Goal: Transaction & Acquisition: Purchase product/service

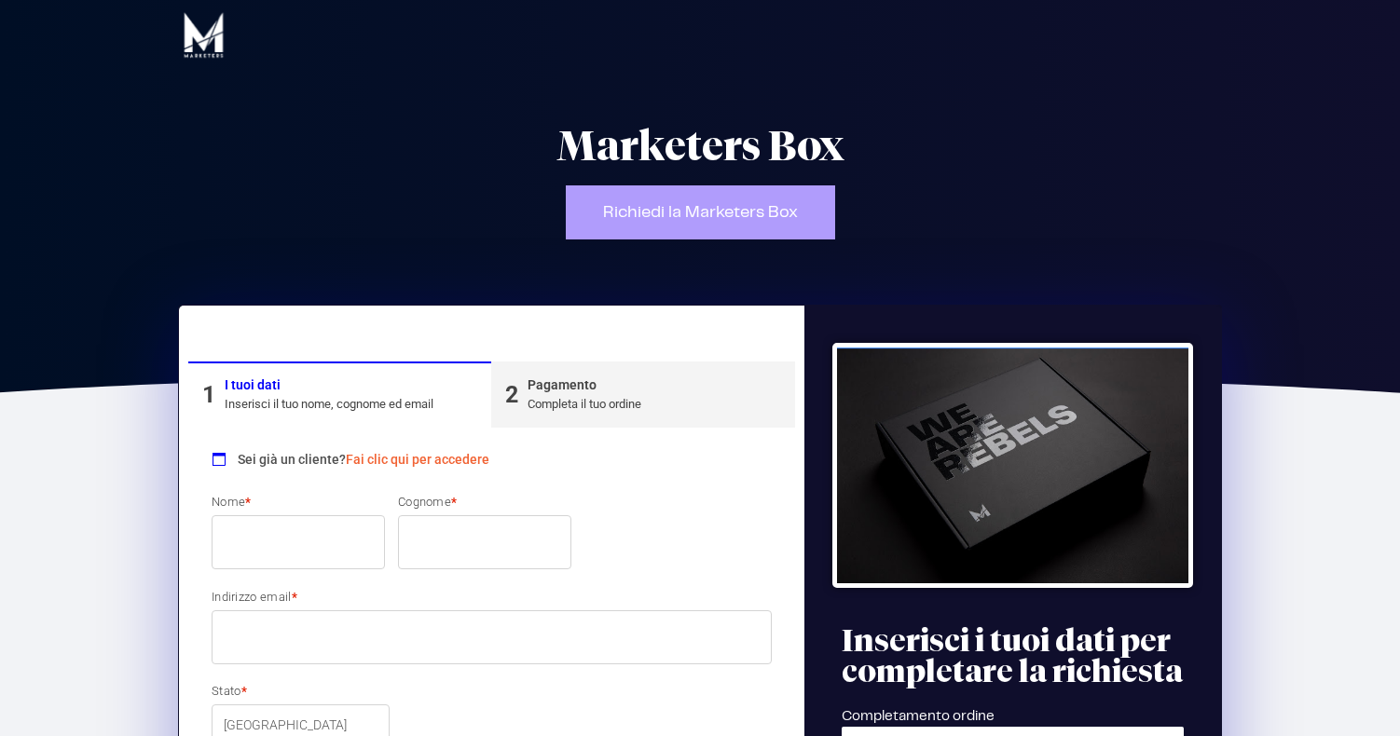
type input "[PERSON_NAME]"
type input "[EMAIL_ADDRESS][DOMAIN_NAME]"
type input "3351765301"
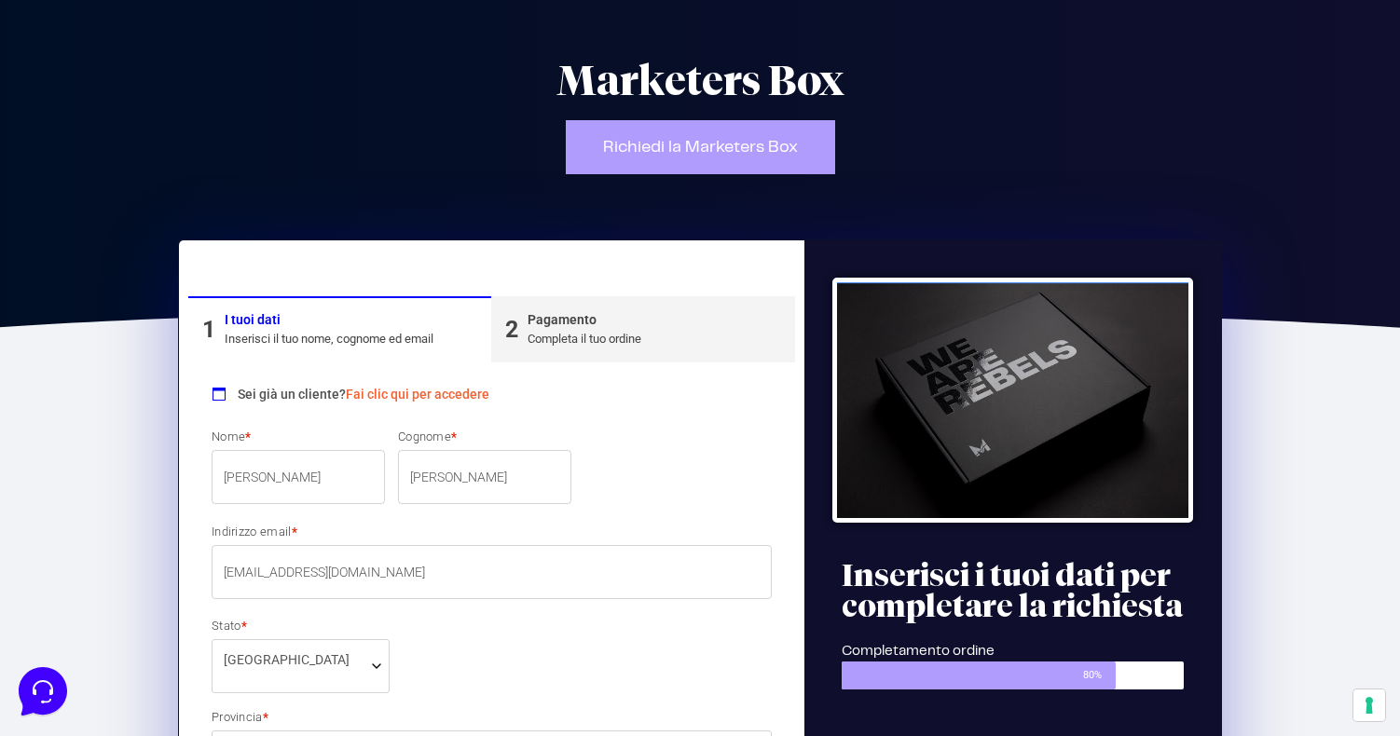
scroll to position [70, 0]
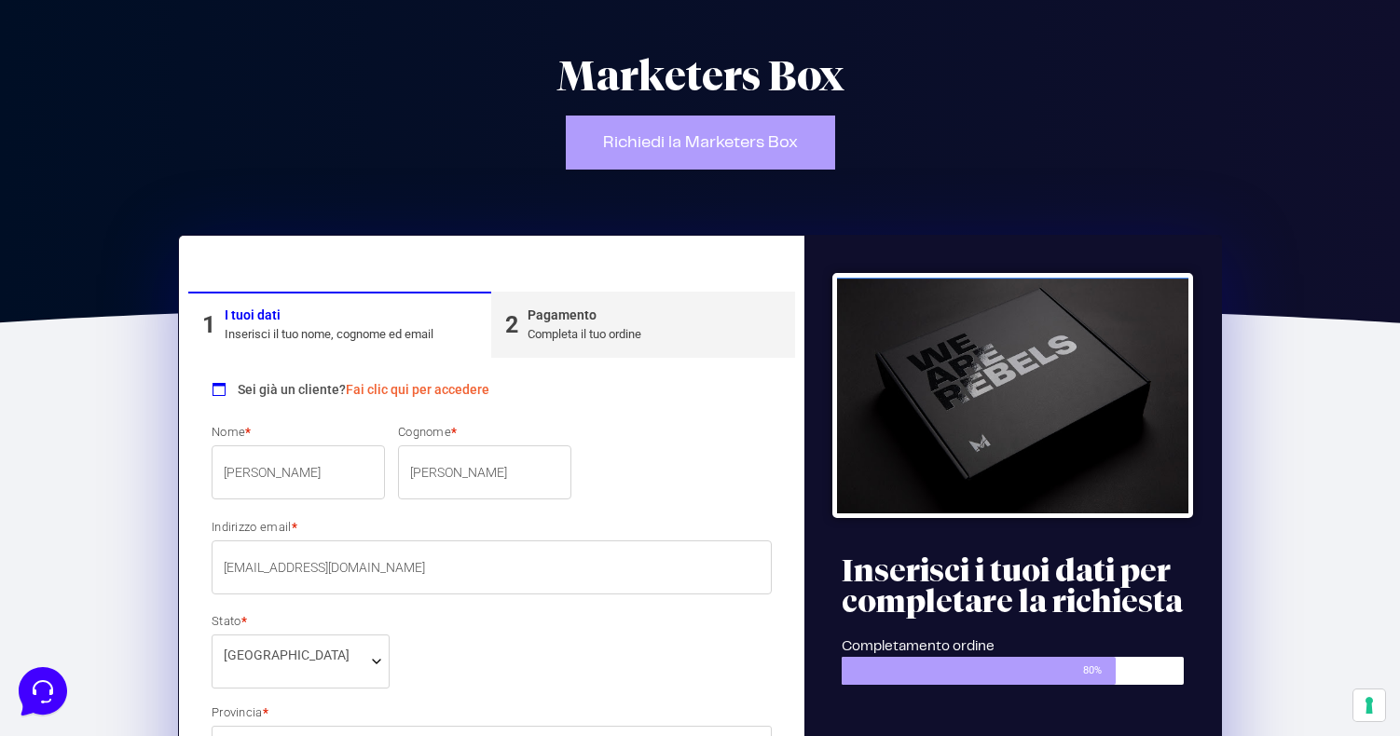
click at [395, 388] on link "Fai clic qui per accedere" at bounding box center [418, 389] width 144 height 15
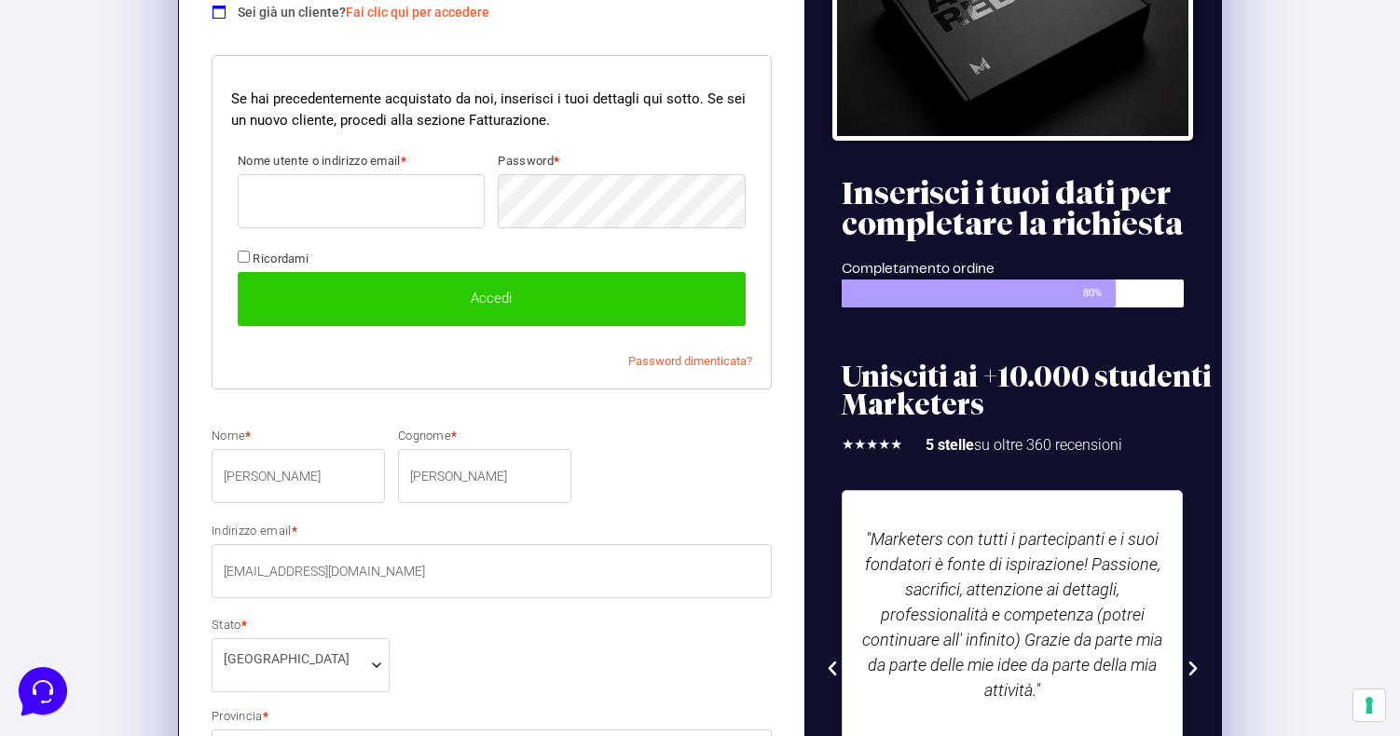
scroll to position [456, 0]
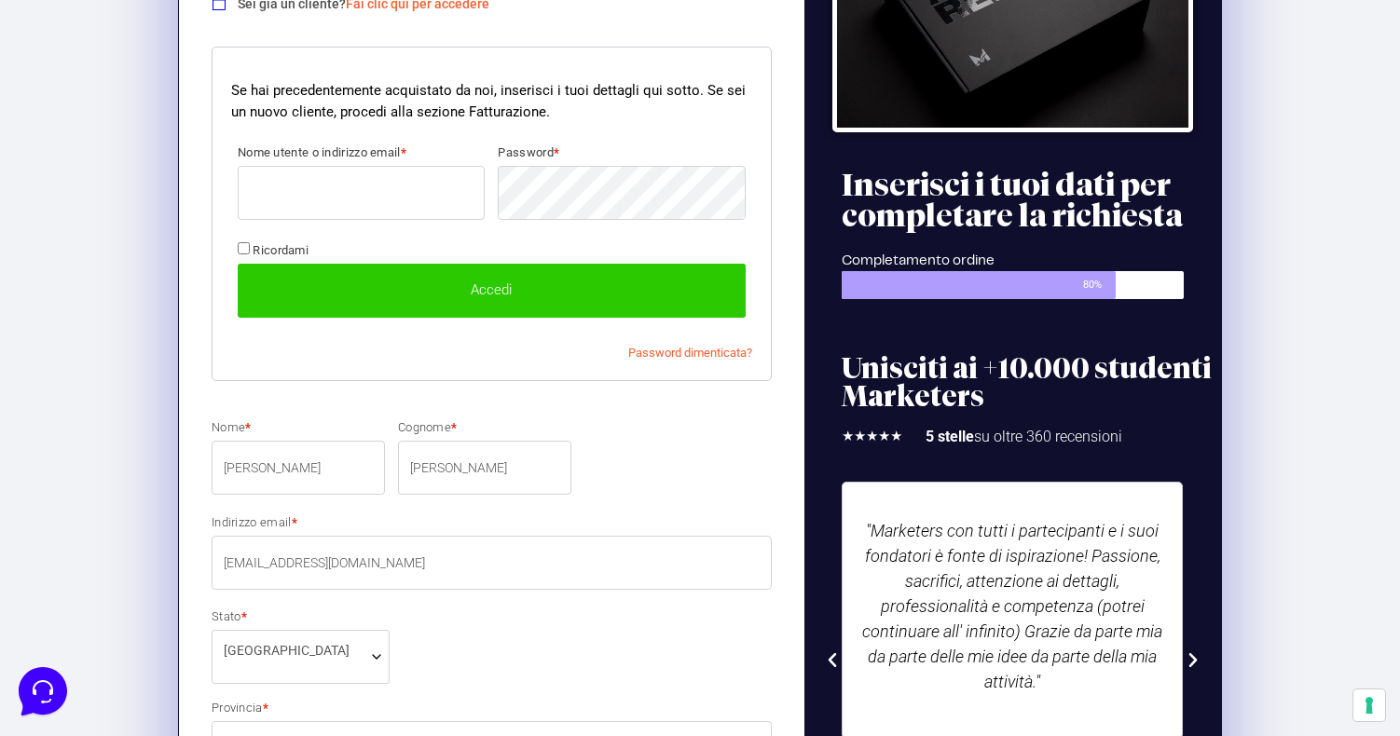
click at [395, 188] on input "Nome utente o indirizzo email *" at bounding box center [361, 193] width 247 height 54
type input "[EMAIL_ADDRESS][DOMAIN_NAME]"
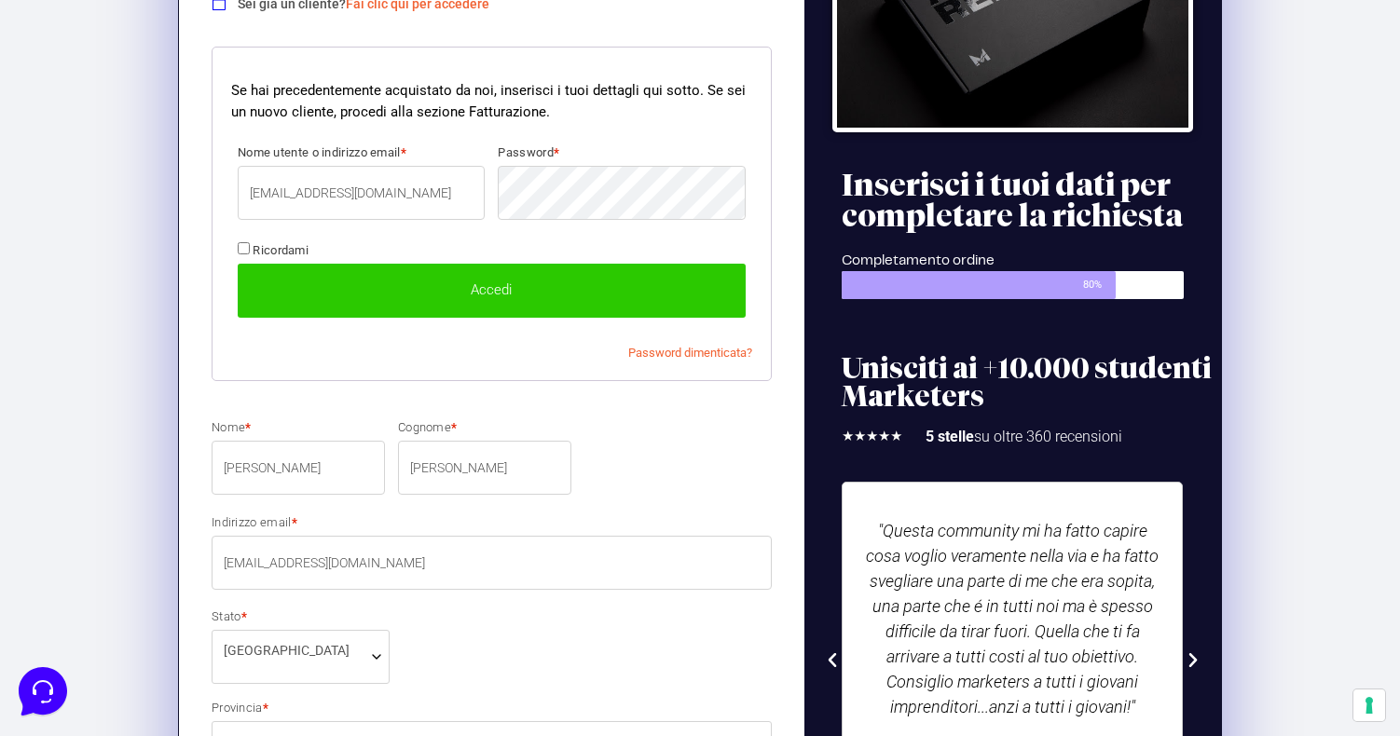
click at [238, 264] on button "Accedi" at bounding box center [492, 291] width 508 height 54
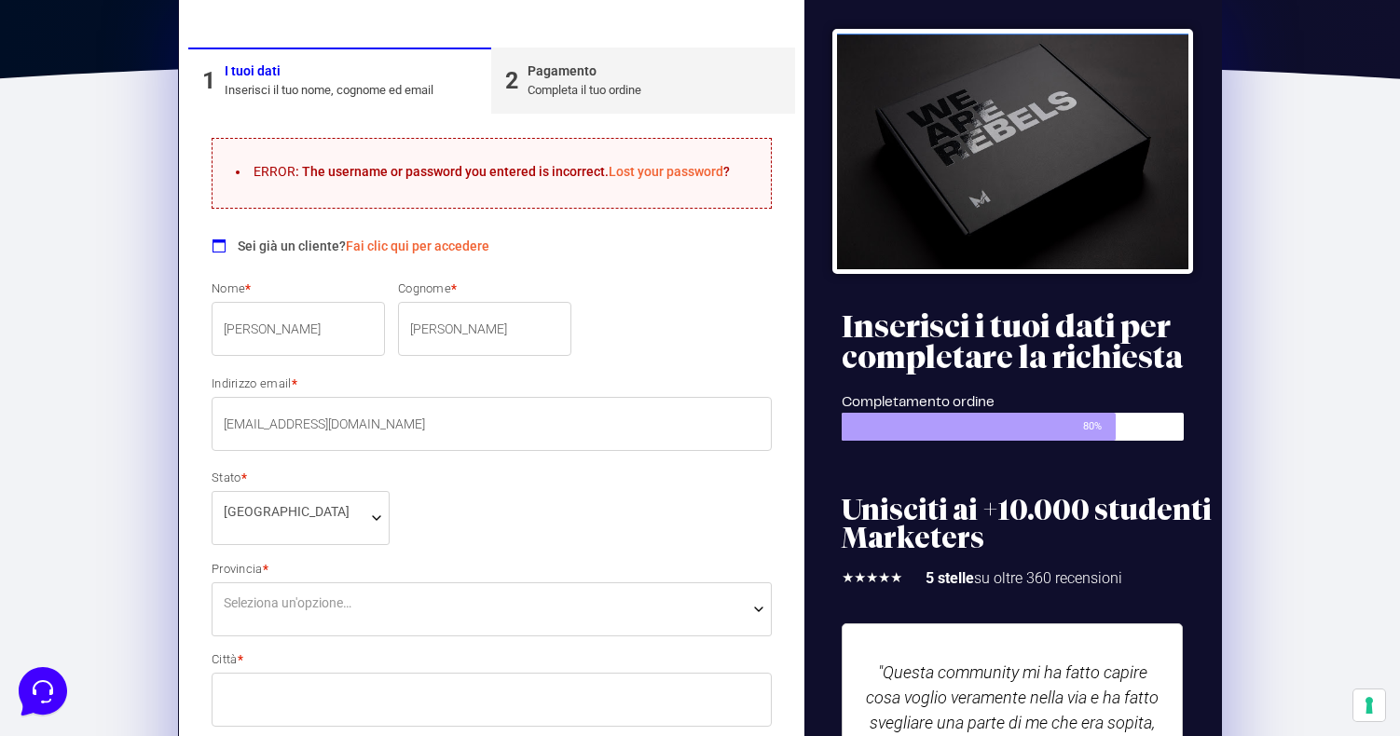
scroll to position [117, 0]
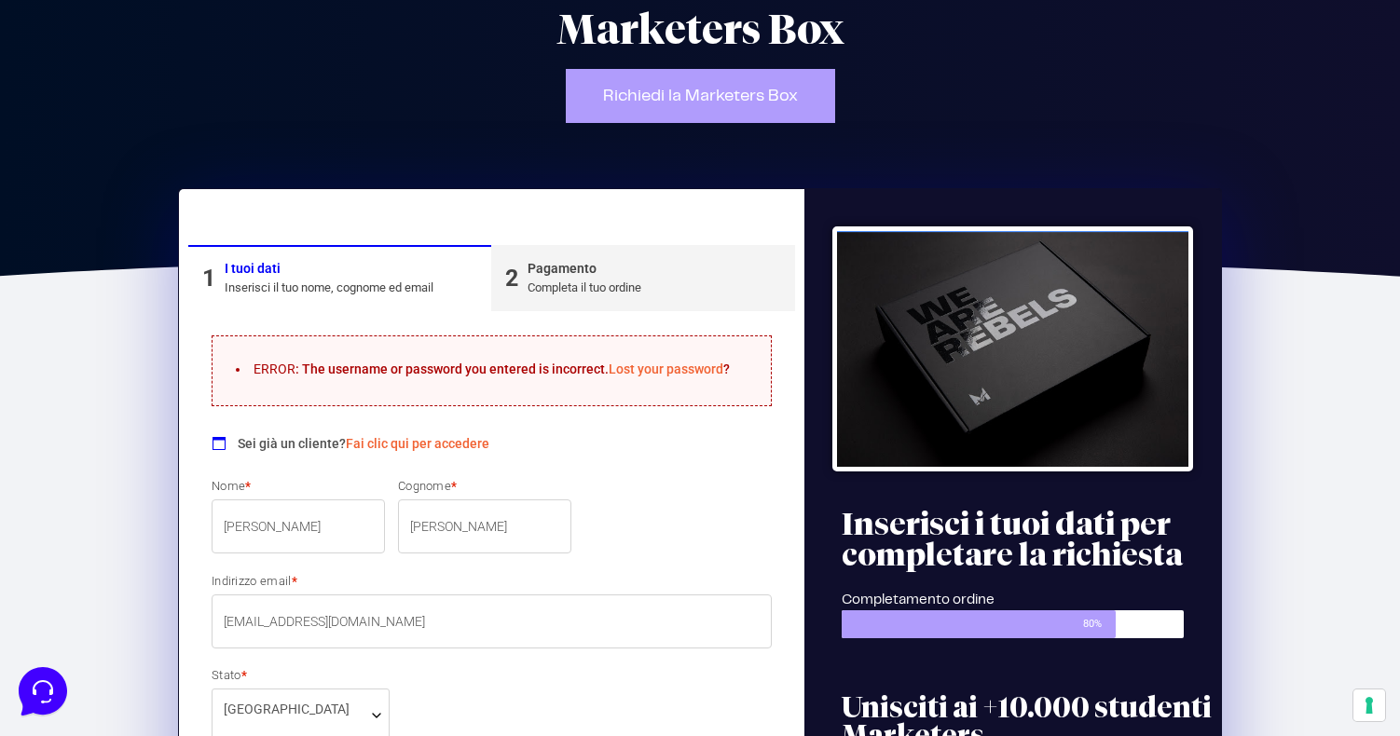
click at [644, 364] on link "Lost your password" at bounding box center [666, 369] width 115 height 15
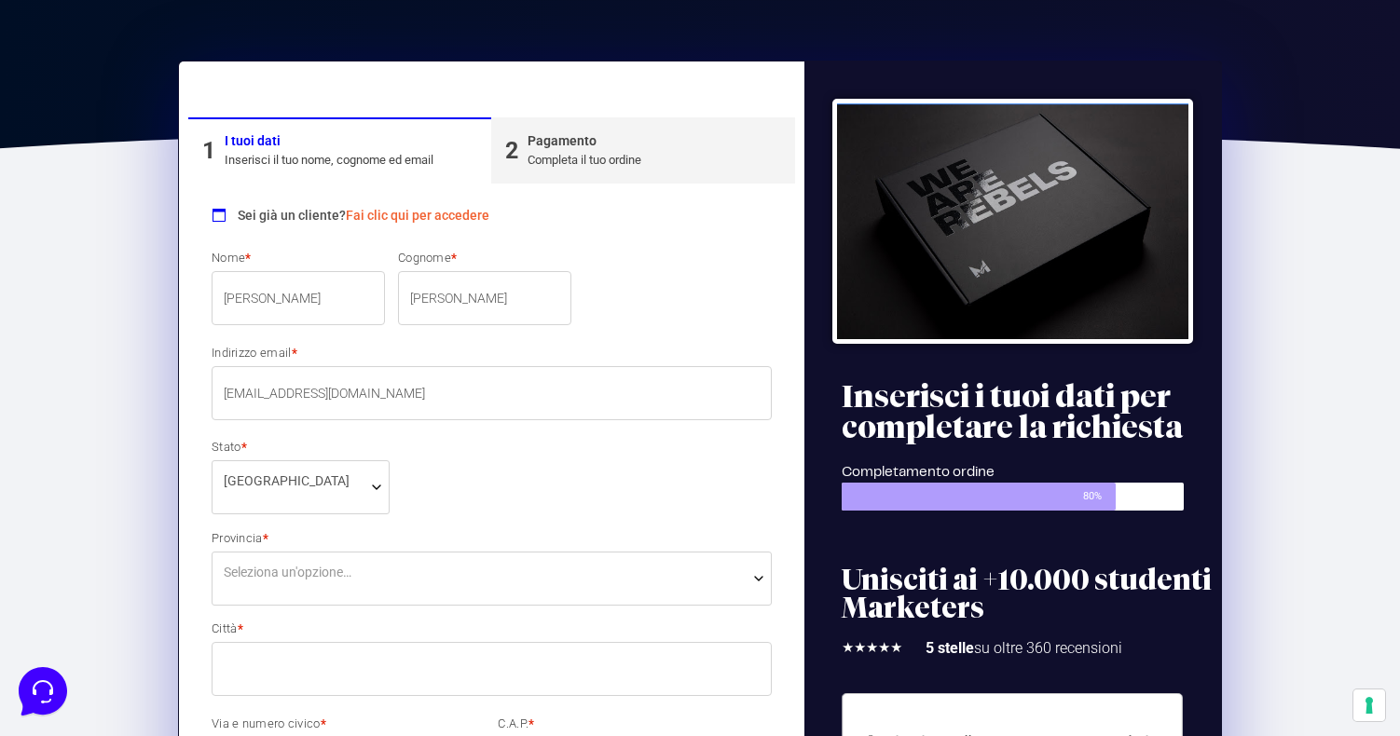
scroll to position [281, 0]
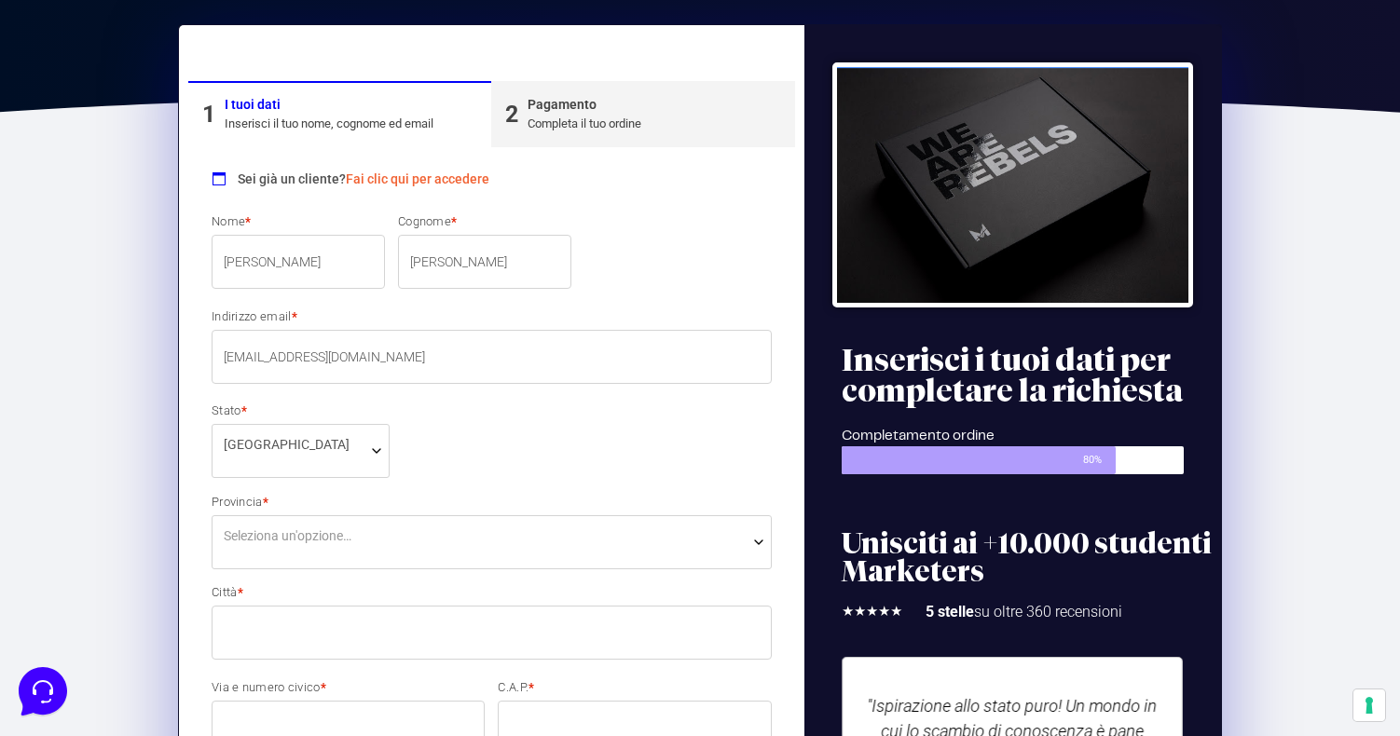
click at [405, 531] on span "Seleziona un'opzione…" at bounding box center [492, 537] width 536 height 20
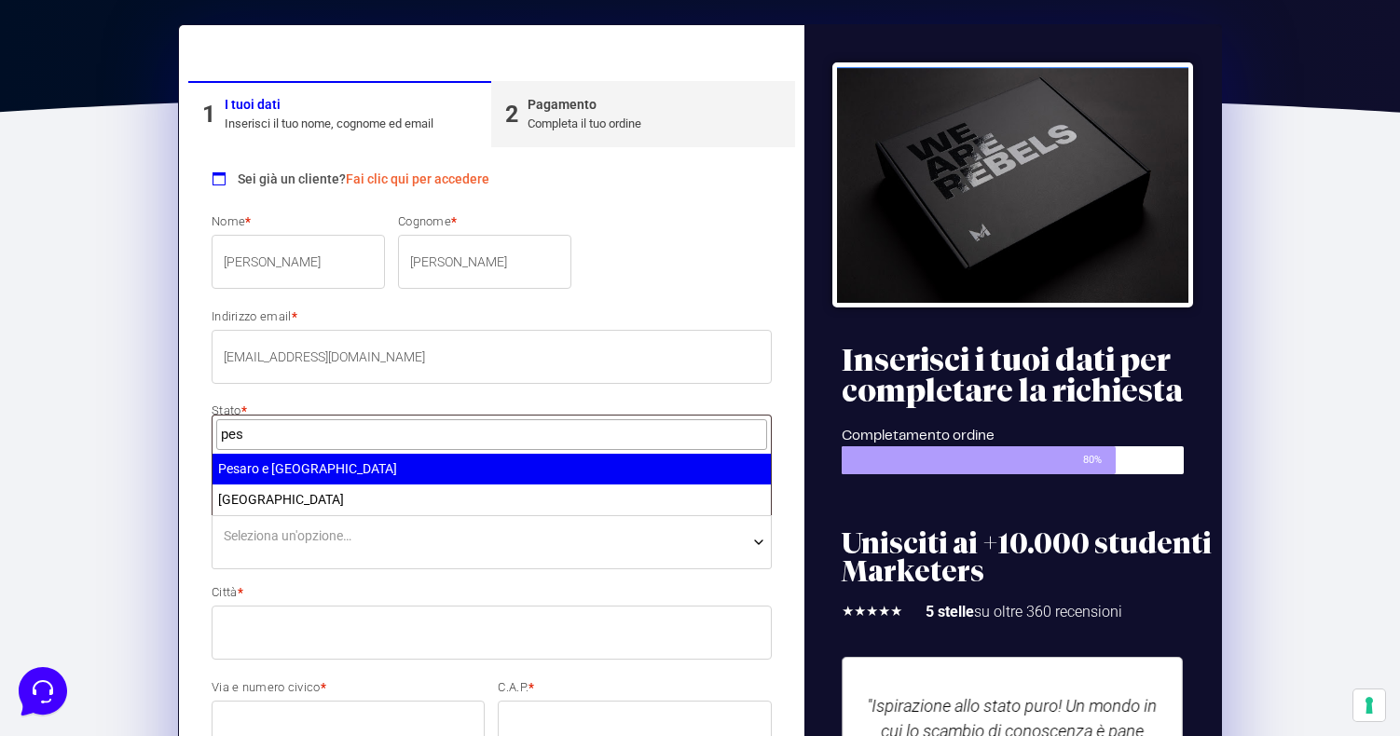
type input "pes"
select select "PU"
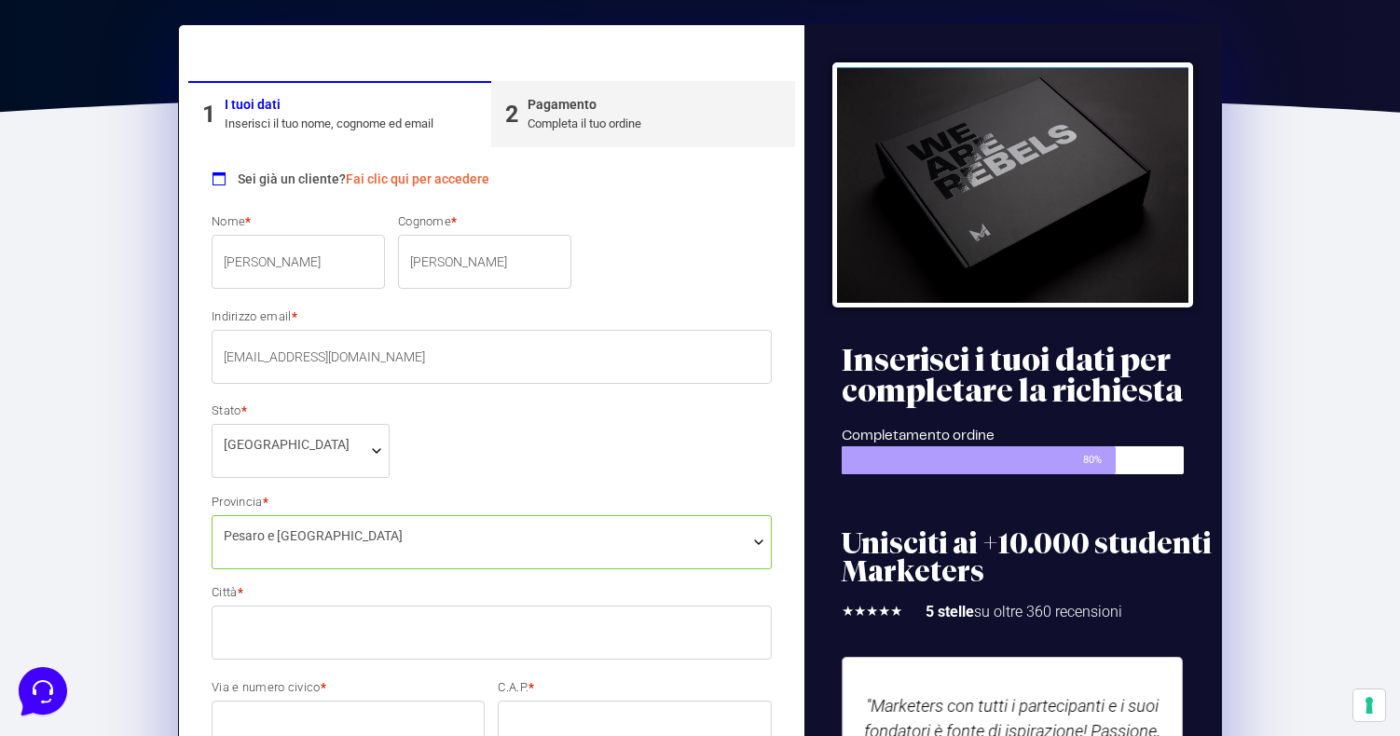
click at [362, 640] on input "Città *" at bounding box center [492, 633] width 560 height 54
type input "Gabicce Mare"
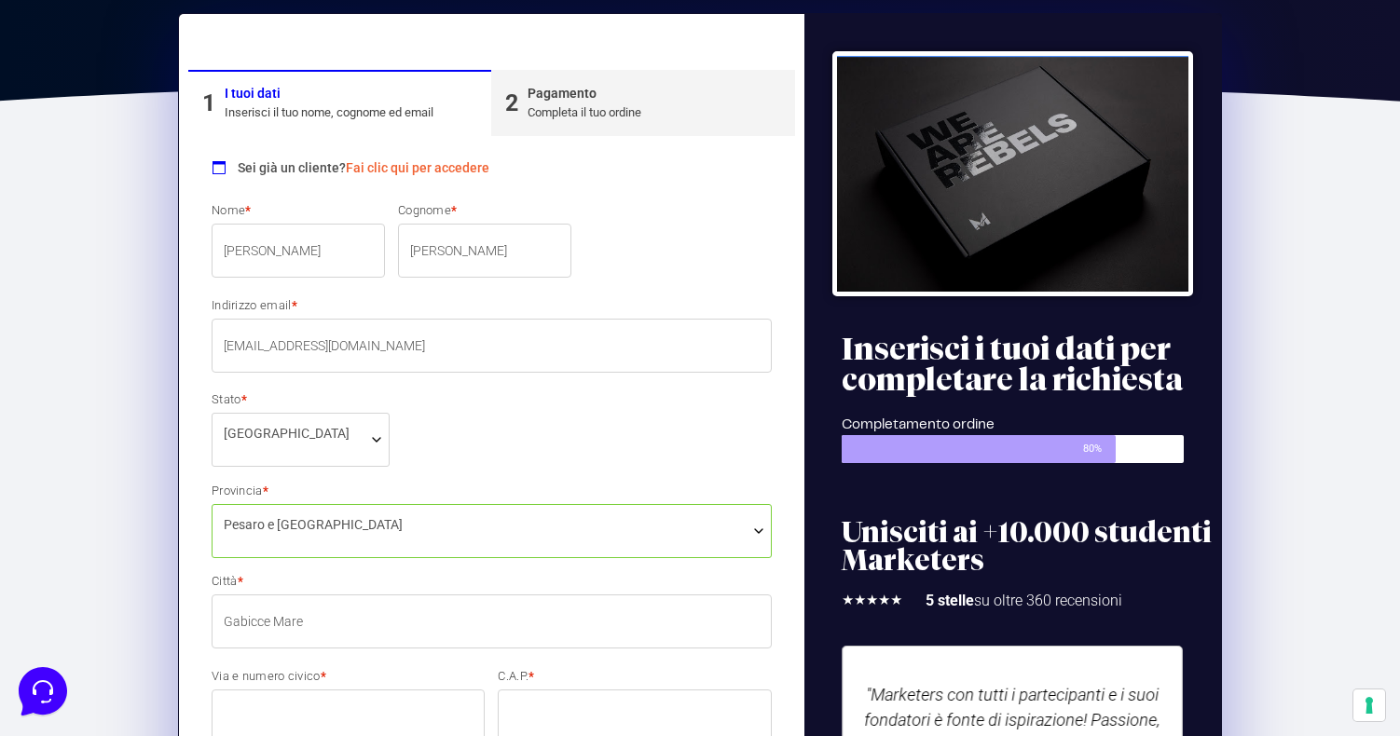
scroll to position [298, 0]
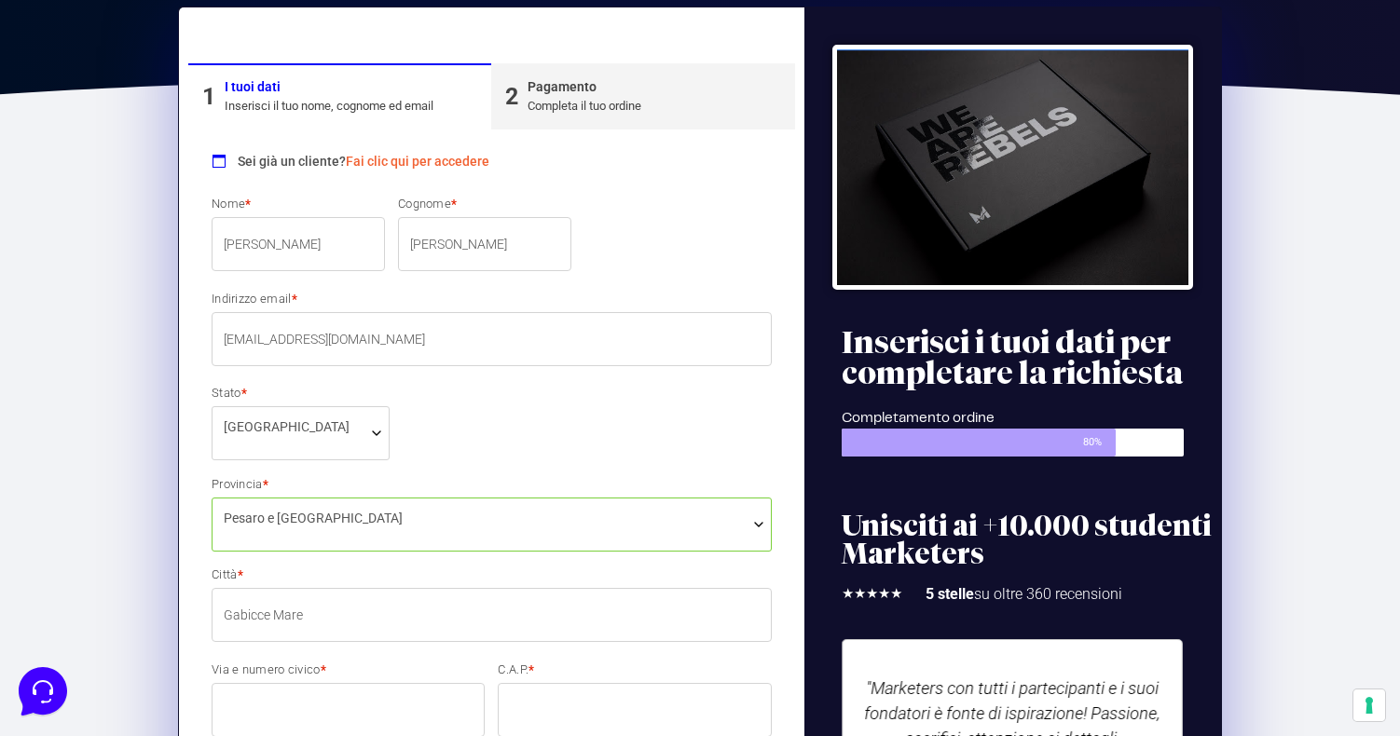
type input "1"
type input "Via filzi 15"
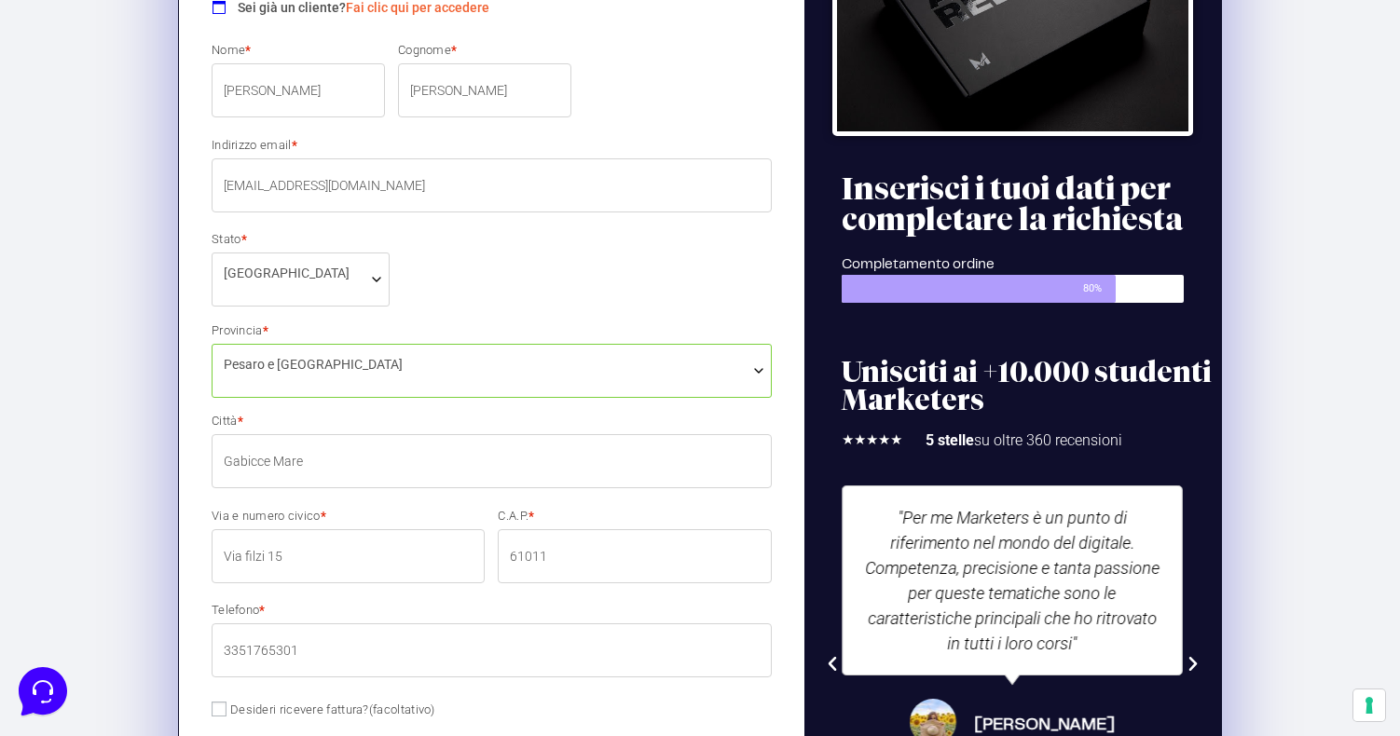
scroll to position [612, 0]
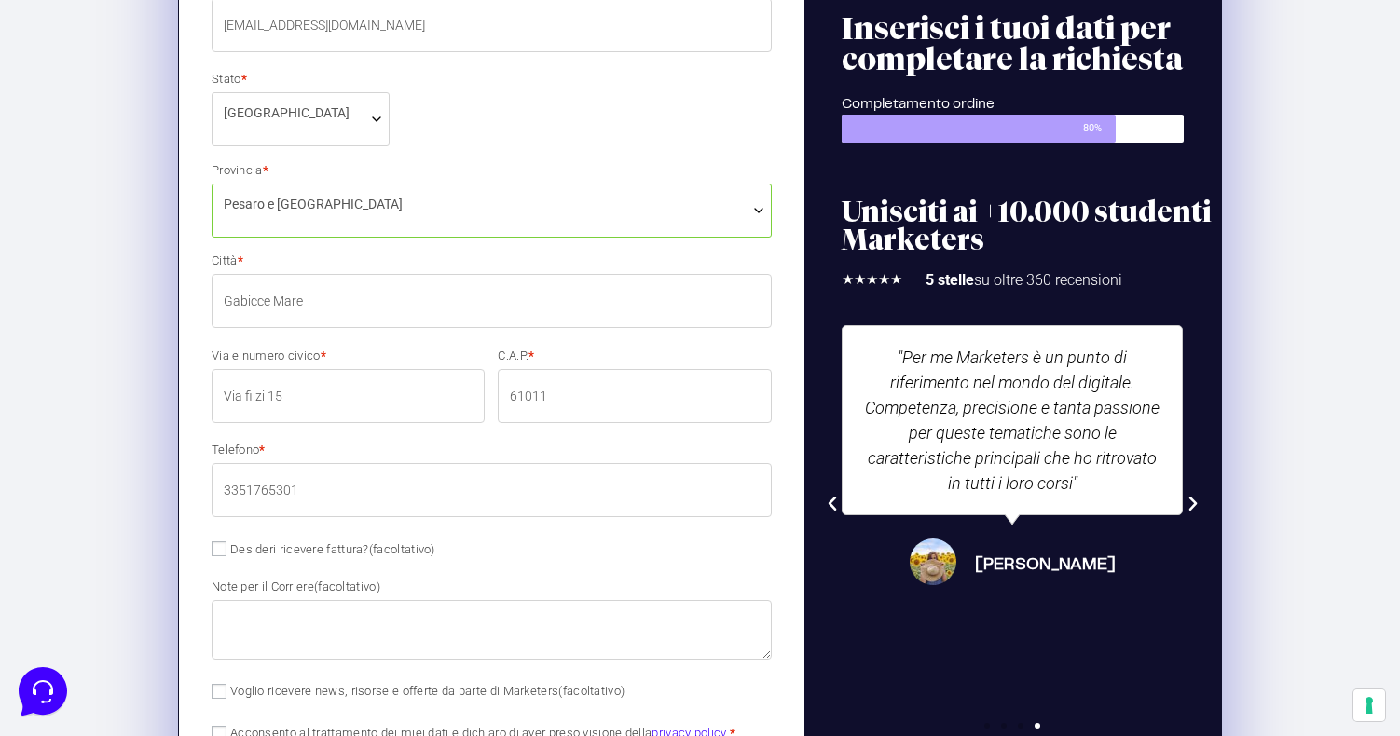
type input "61011"
click at [251, 395] on input "Via filzi 15" at bounding box center [348, 396] width 273 height 54
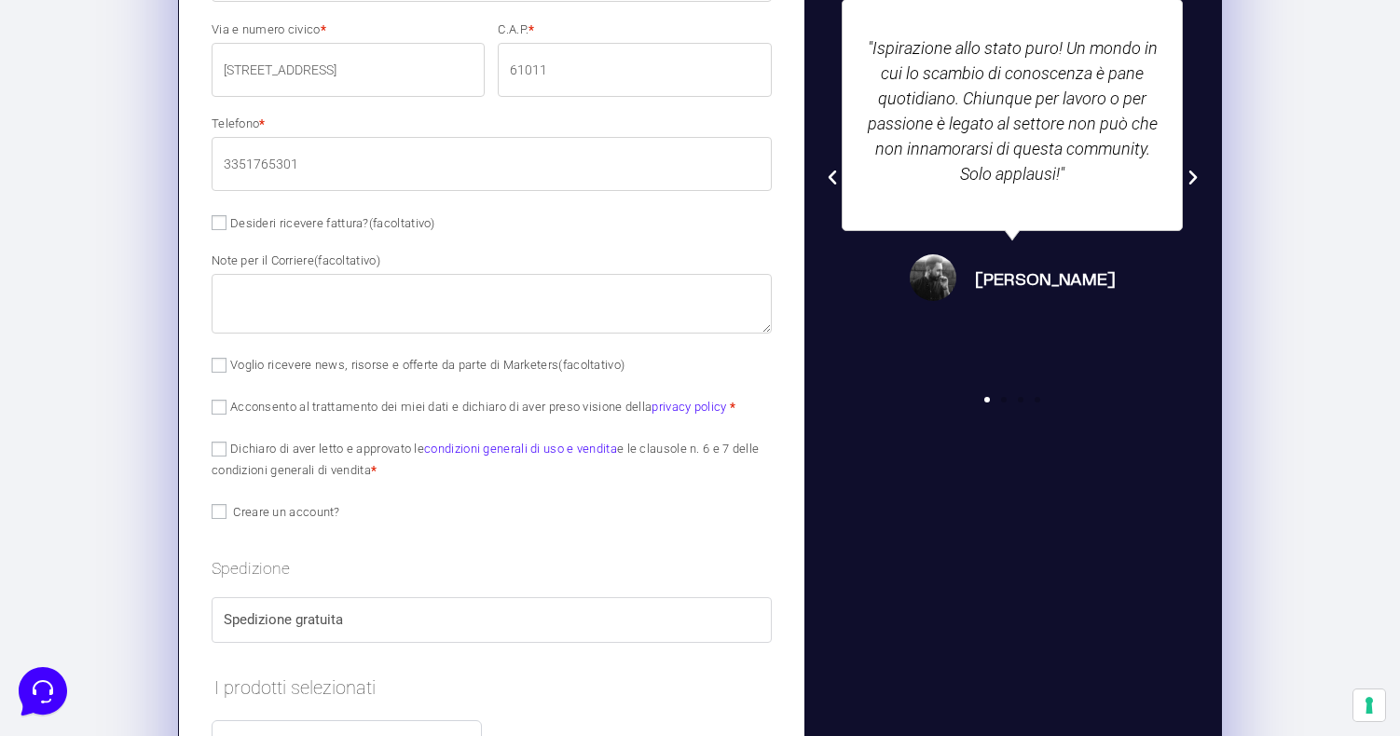
scroll to position [954, 0]
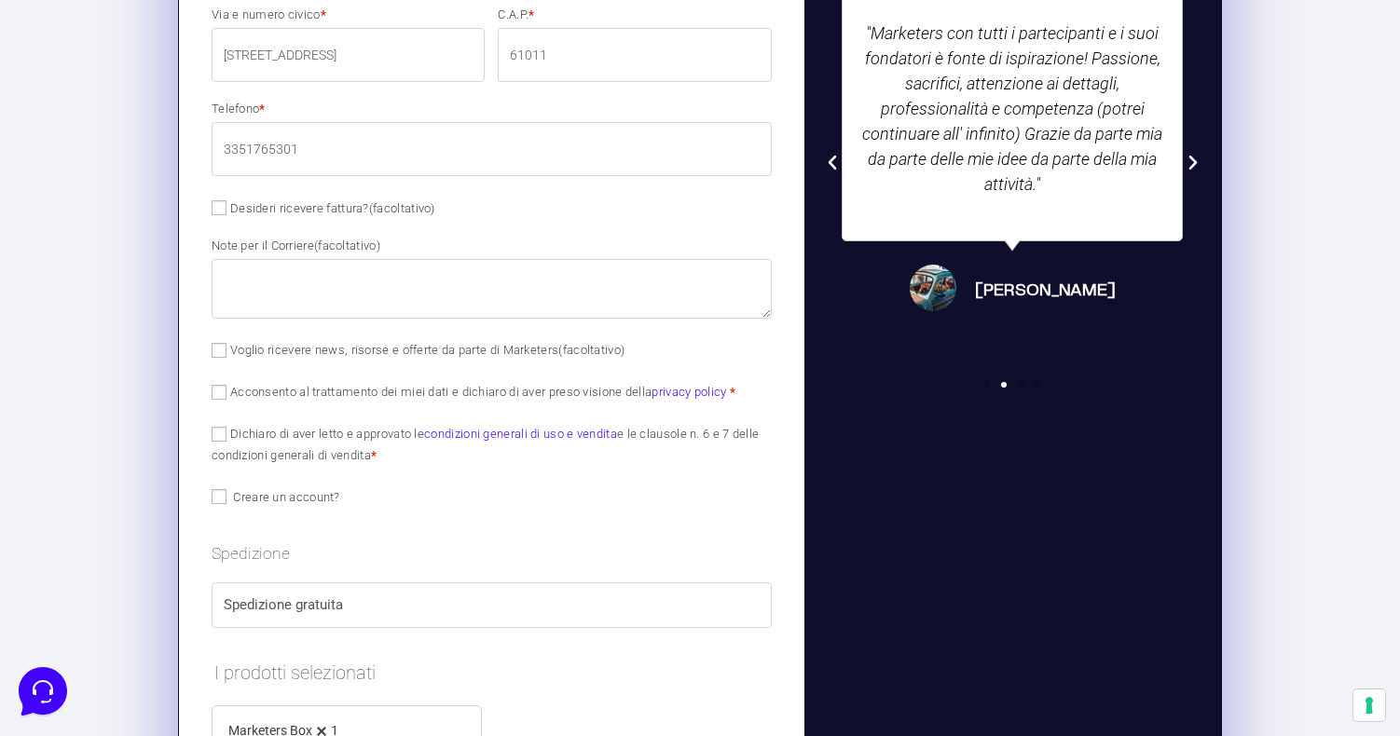
type input "Via Filzi 15"
click at [422, 587] on li "Spedizione gratuita" at bounding box center [492, 606] width 558 height 44
click at [213, 436] on input "Dichiaro di aver letto e approvato le condizioni generali di uso e vendita e le…" at bounding box center [219, 434] width 15 height 15
checkbox input "true"
click at [218, 390] on input "Acconsento al trattamento dei miei dati e dichiaro di aver preso visione della …" at bounding box center [219, 392] width 15 height 15
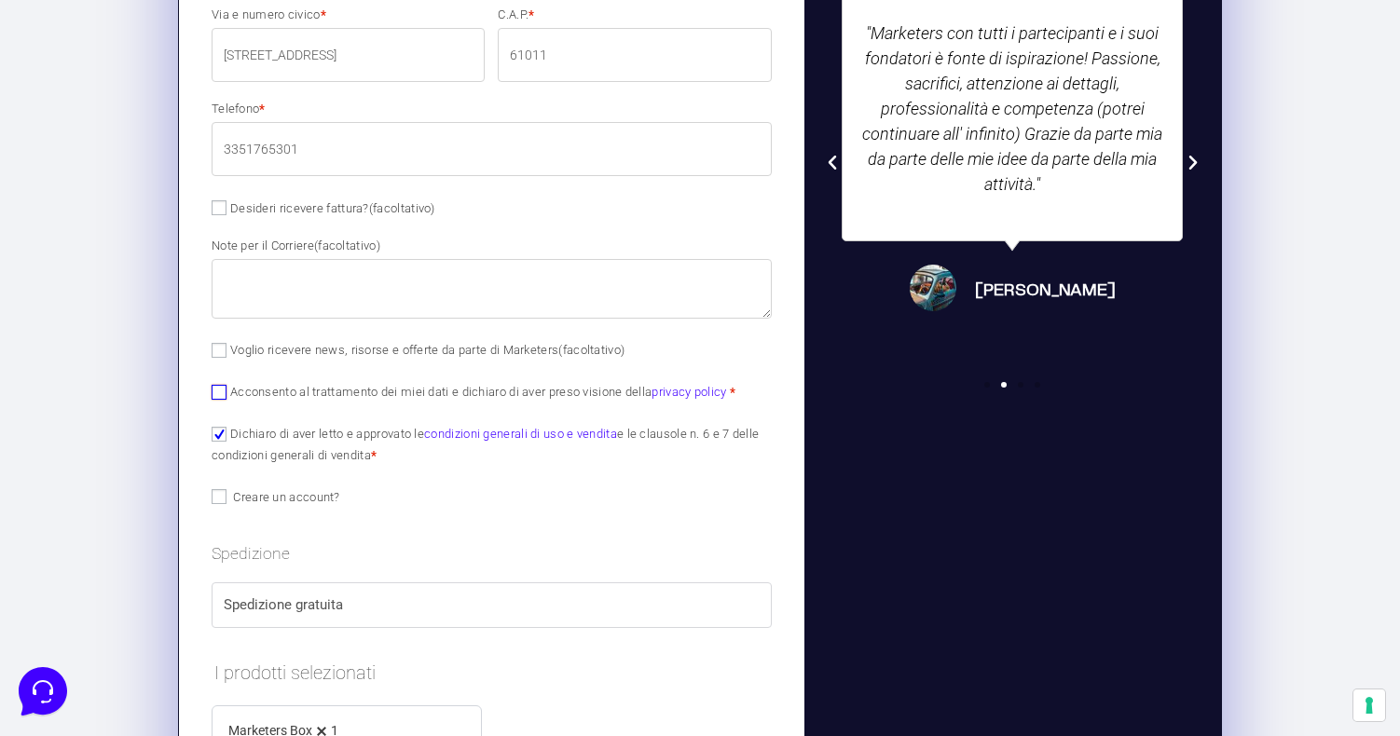
checkbox input "true"
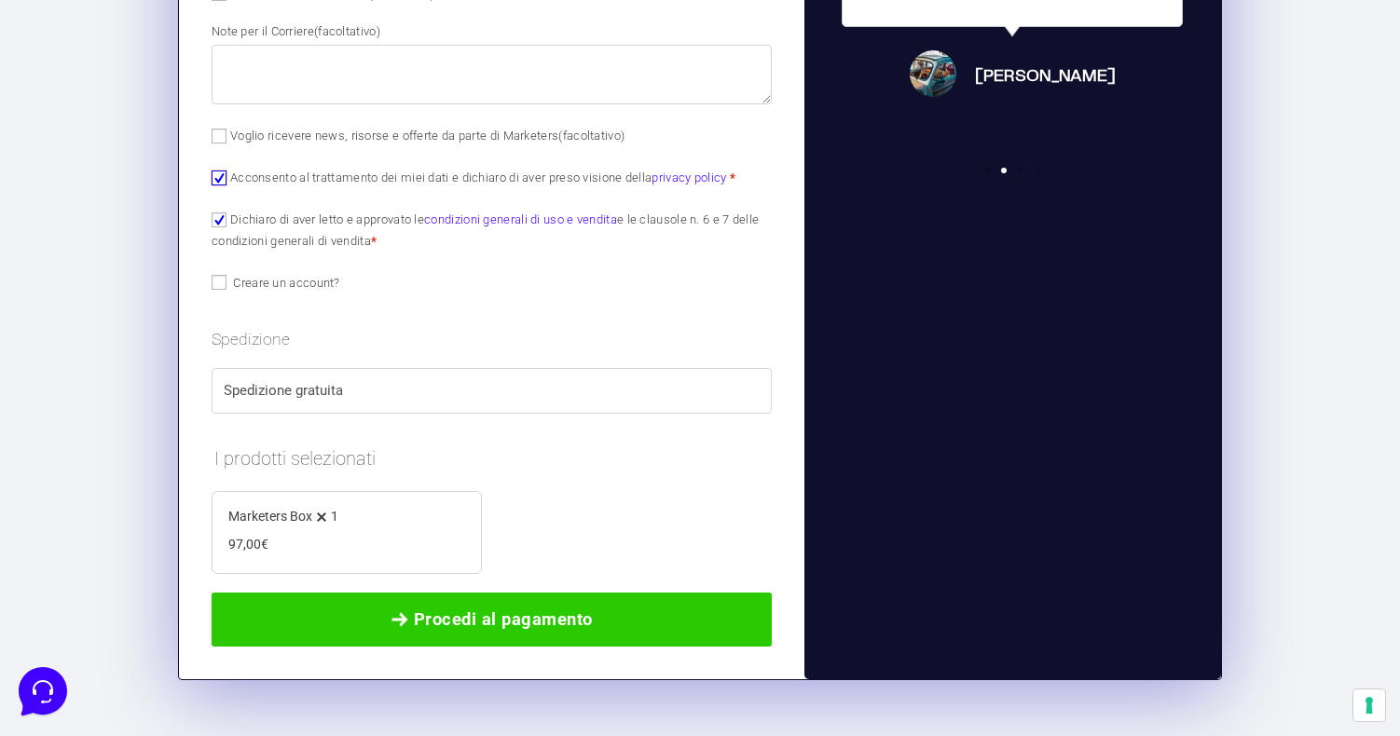
scroll to position [1271, 0]
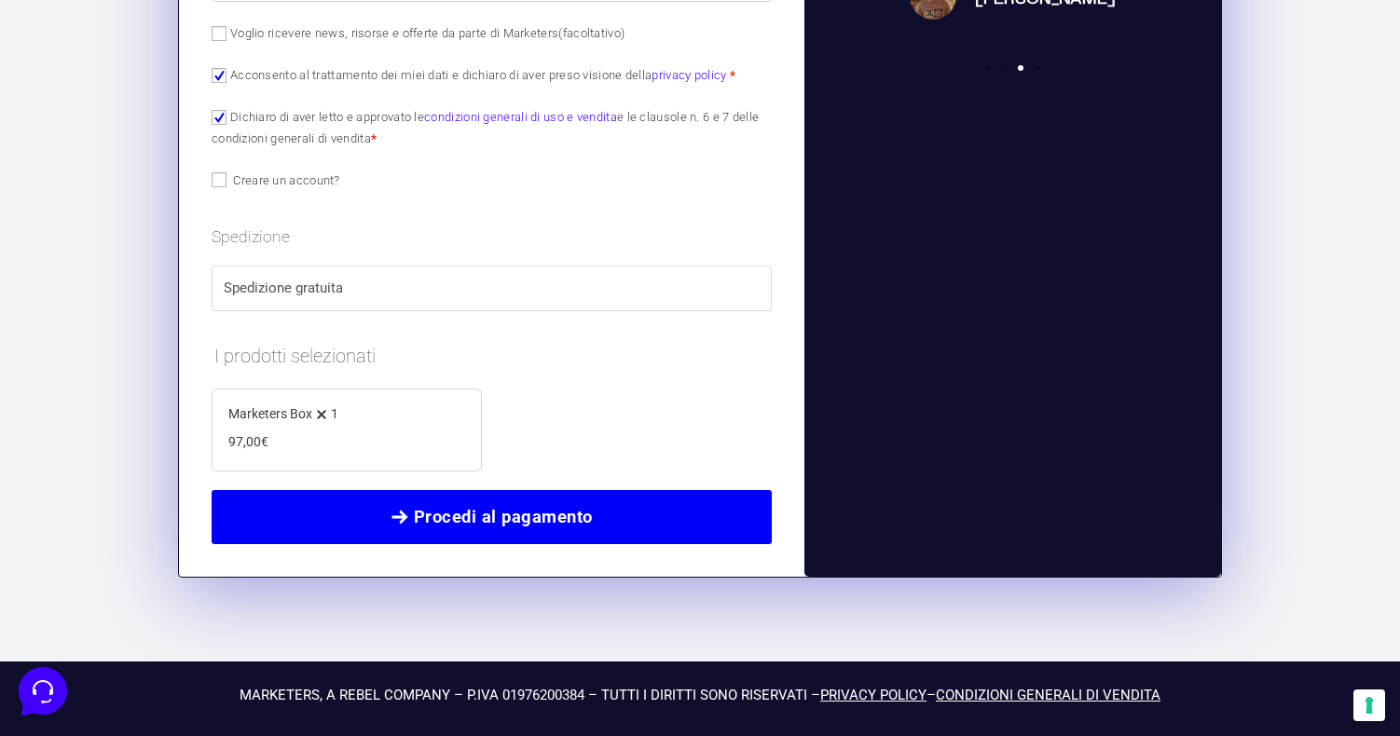
click at [395, 510] on span at bounding box center [400, 517] width 19 height 19
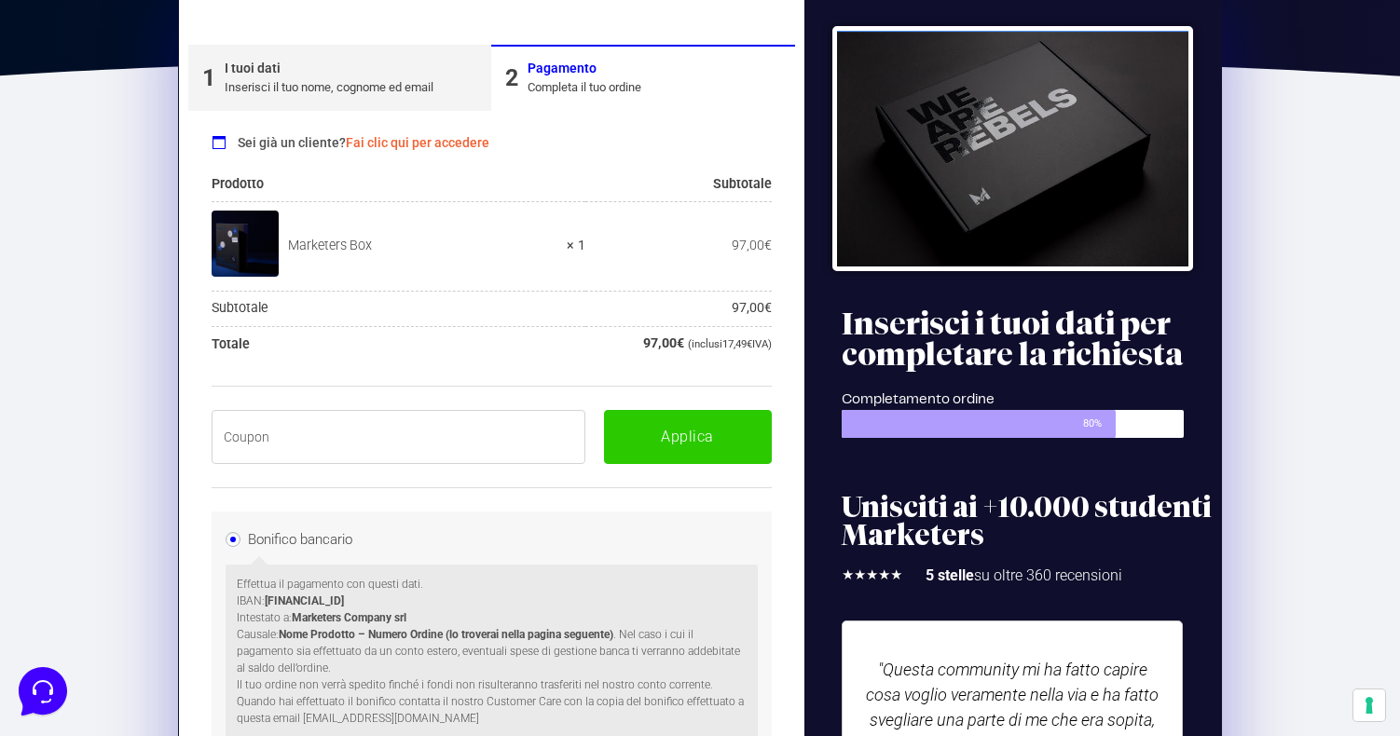
scroll to position [315, 0]
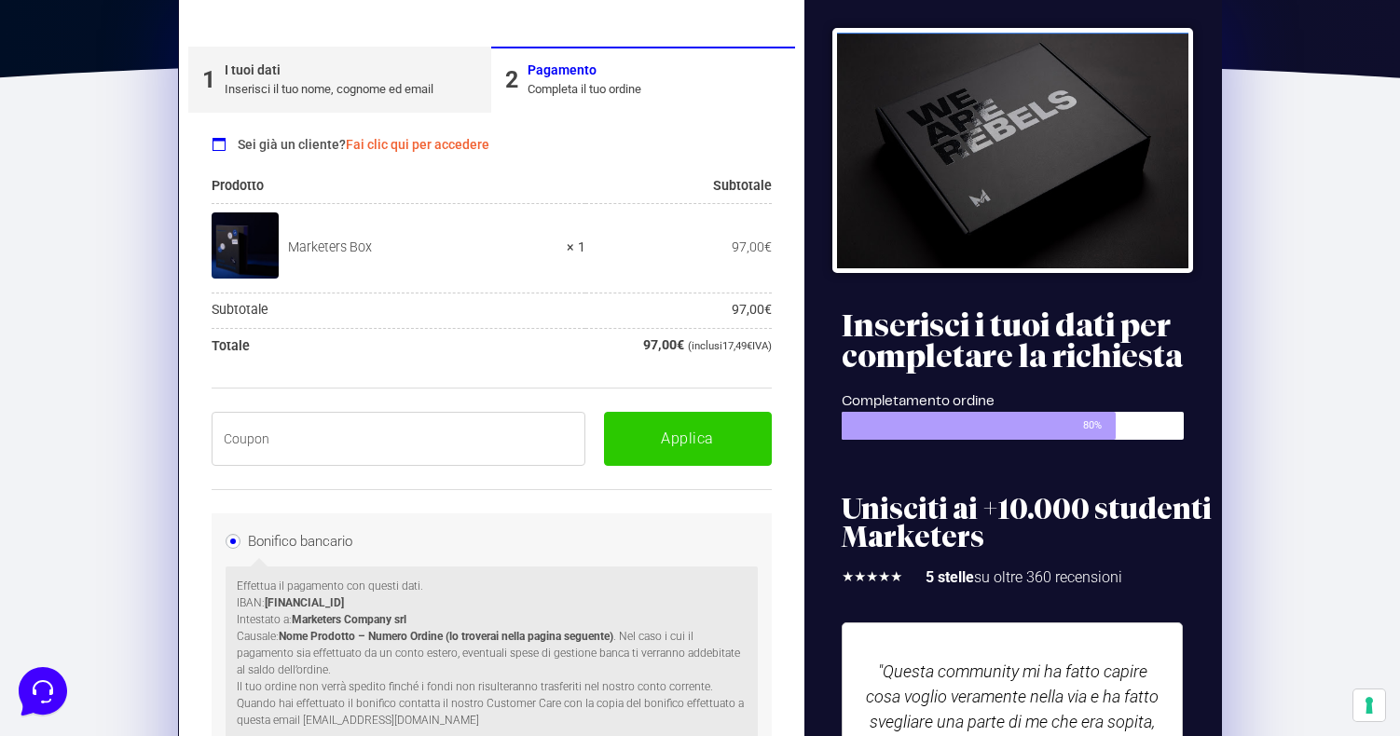
click at [416, 420] on input "text" at bounding box center [399, 439] width 374 height 54
paste input "BOXPRO100OFF"
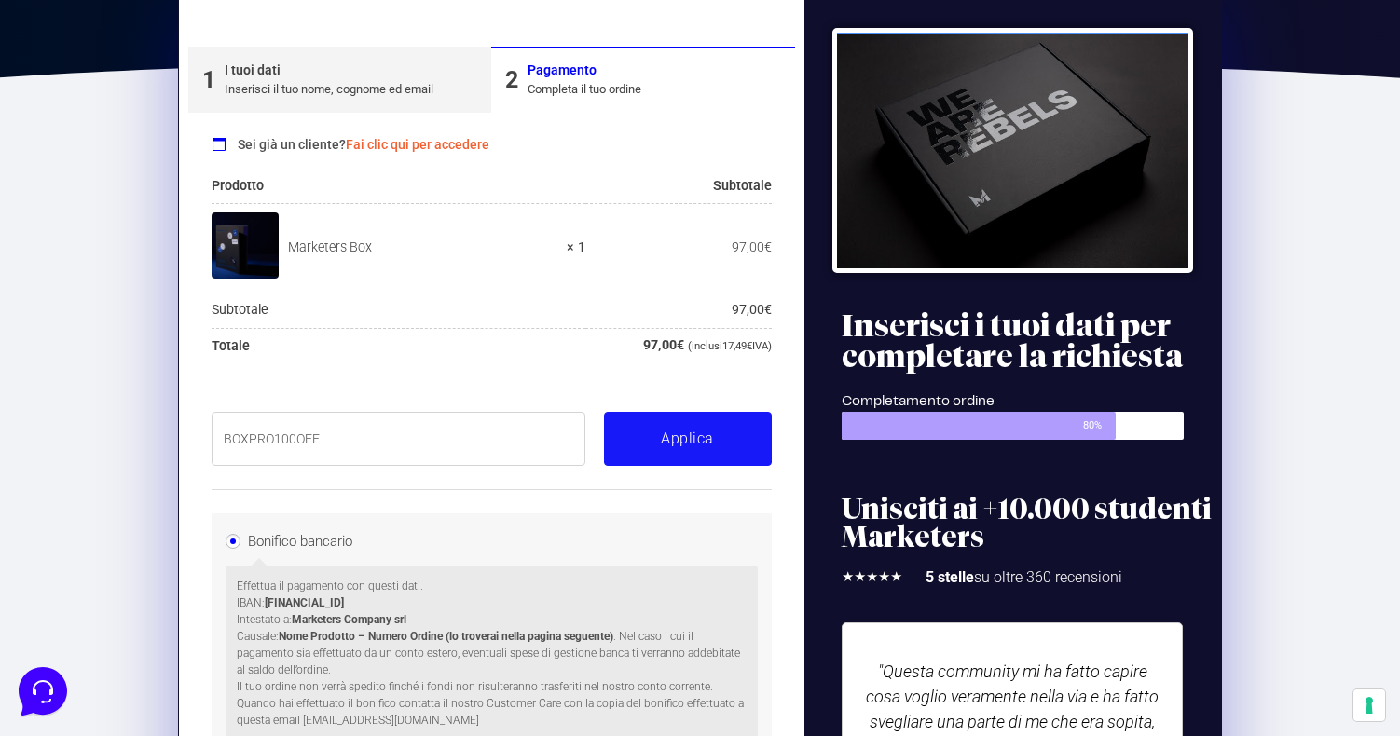
type input "BOXPRO100OFF"
click at [662, 431] on button "Applica" at bounding box center [688, 439] width 168 height 54
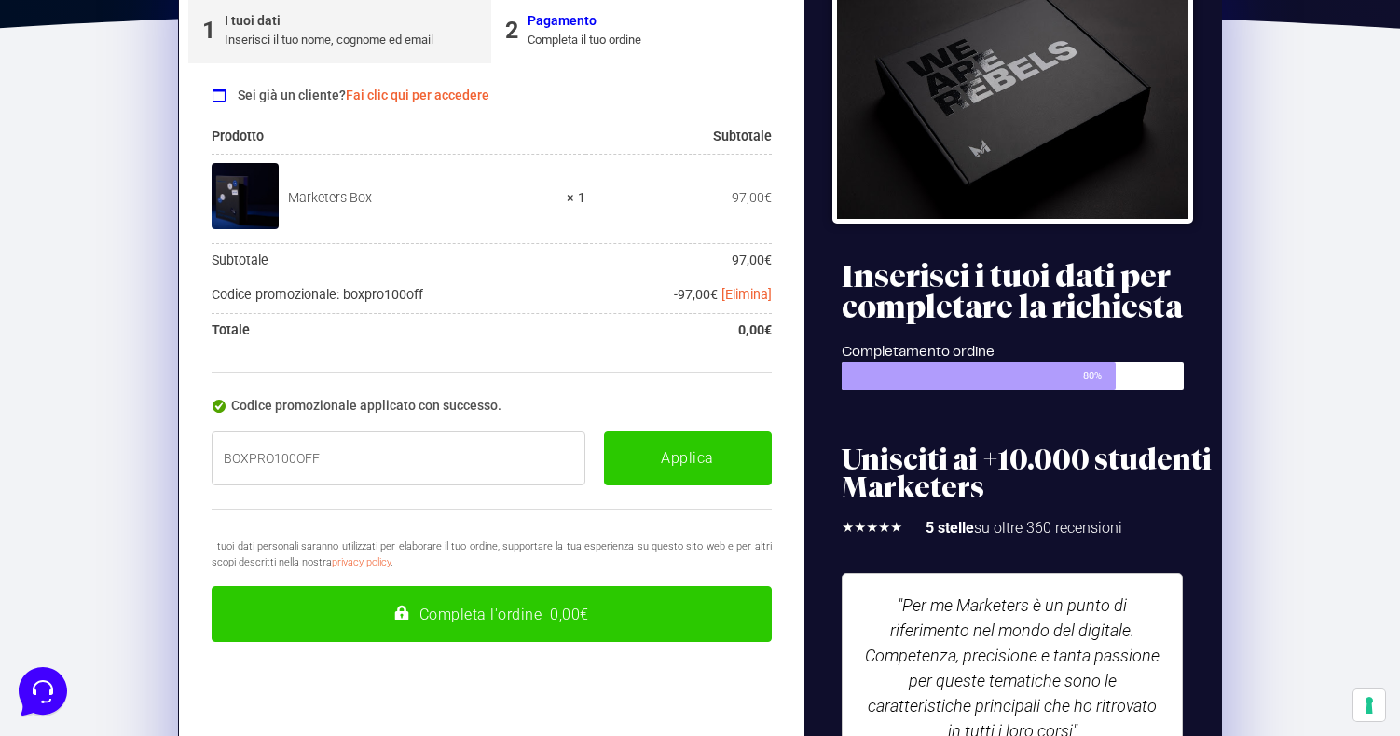
scroll to position [388, 0]
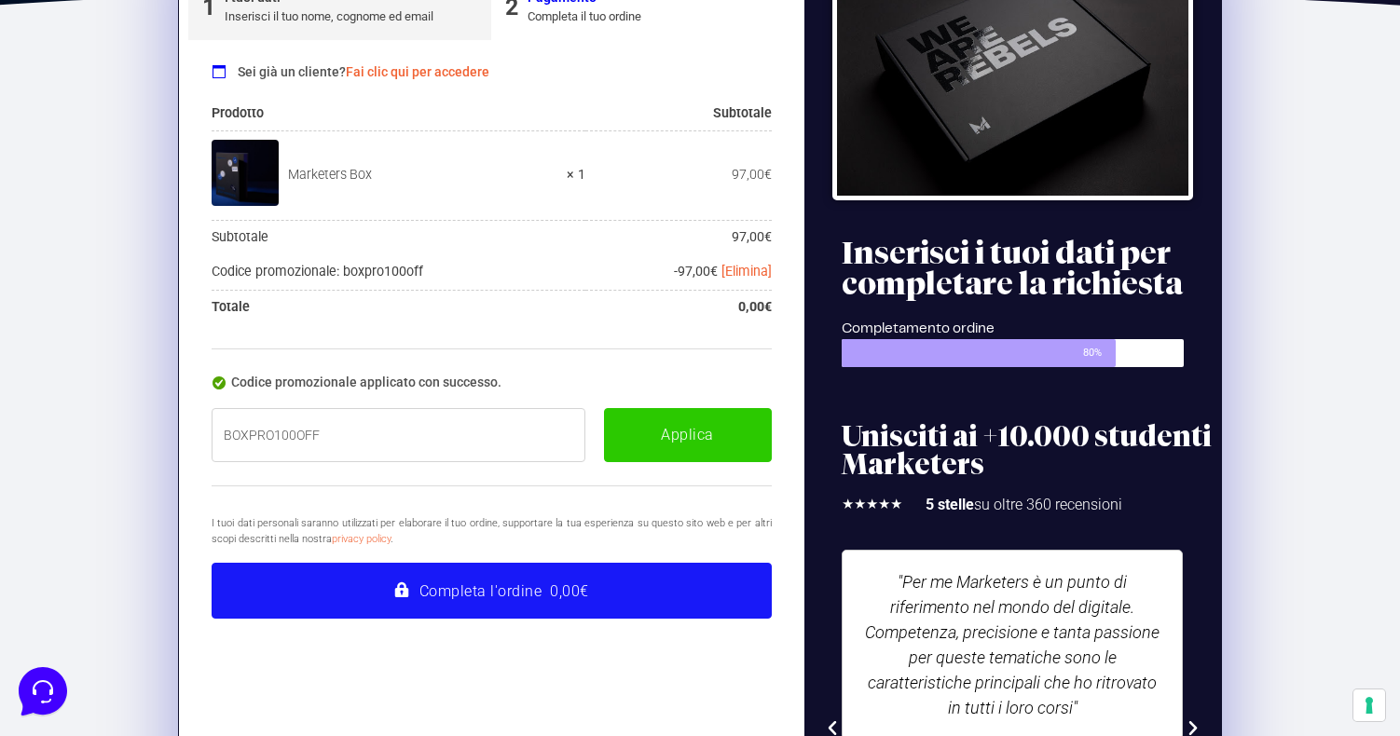
click at [675, 584] on button "Completa l'ordine 0,00€" at bounding box center [492, 591] width 560 height 56
